Goal: Navigation & Orientation: Go to known website

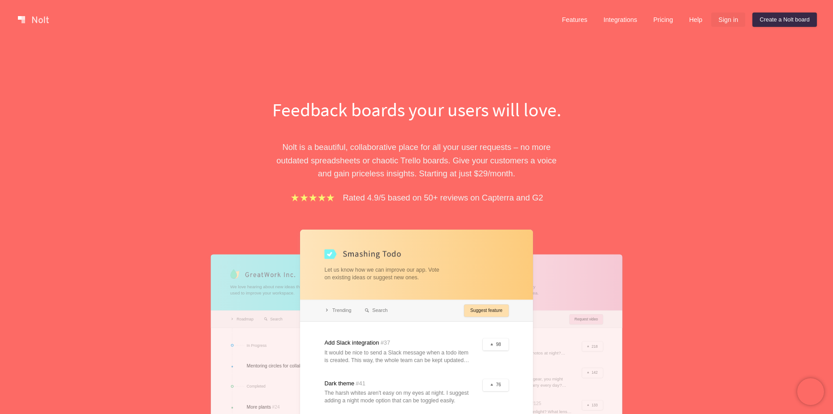
click at [728, 21] on link "Sign in" at bounding box center [728, 20] width 34 height 14
